Goal: Task Accomplishment & Management: Manage account settings

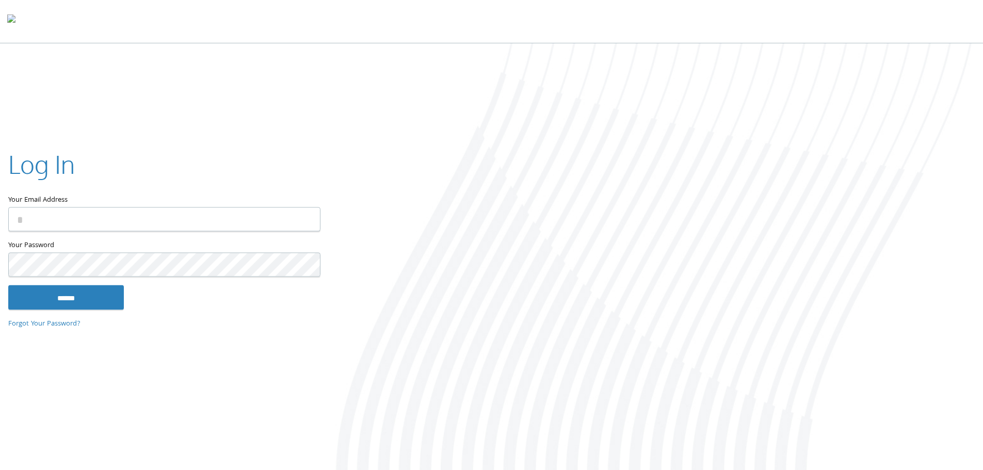
click at [40, 221] on input "Your Email Address" at bounding box center [164, 219] width 312 height 24
type input "**********"
